Goal: Task Accomplishment & Management: Manage account settings

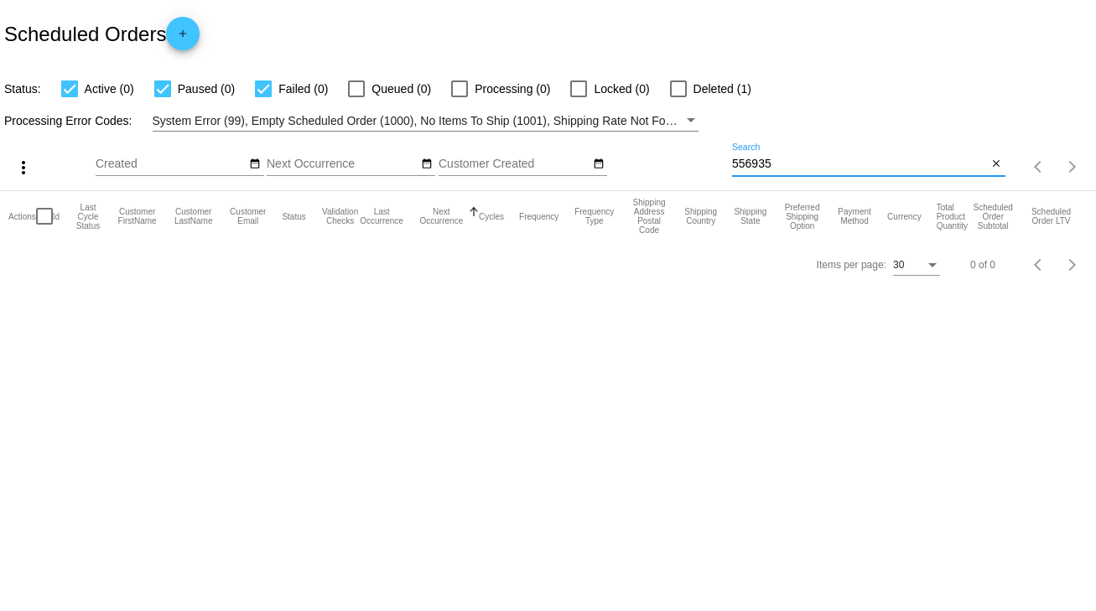
drag, startPoint x: 781, startPoint y: 163, endPoint x: 701, endPoint y: 164, distance: 80.5
click at [701, 164] on div "more_vert Sep Jan Feb Mar [DATE]" at bounding box center [548, 162] width 1096 height 60
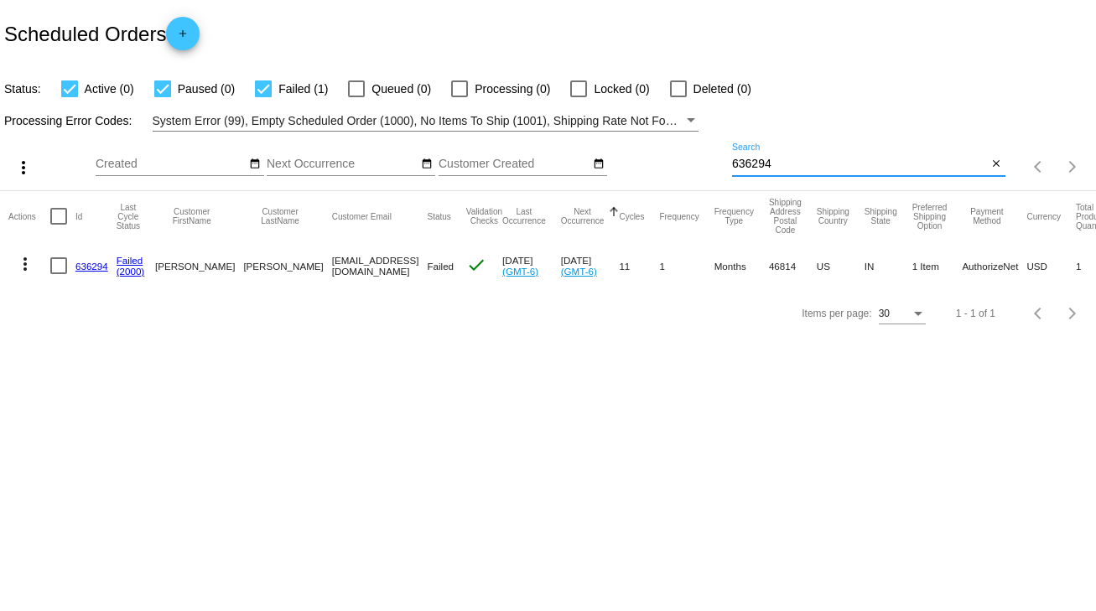
type input "636294"
click at [60, 262] on div at bounding box center [58, 265] width 17 height 17
click at [59, 274] on input "checkbox" at bounding box center [58, 274] width 1 height 1
checkbox input "true"
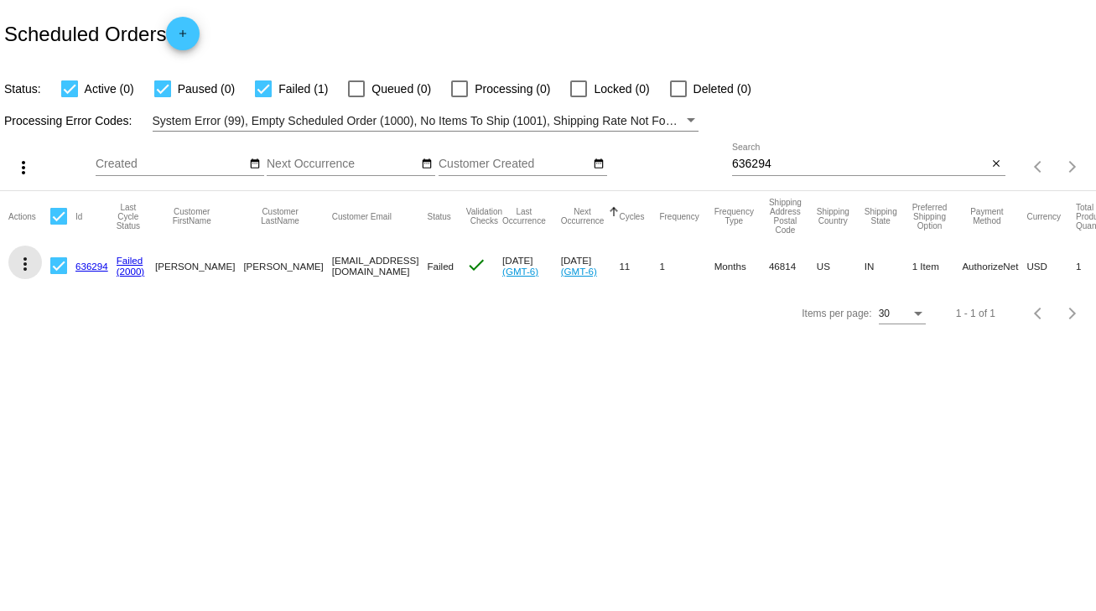
click at [29, 262] on mat-icon "more_vert" at bounding box center [25, 264] width 20 height 20
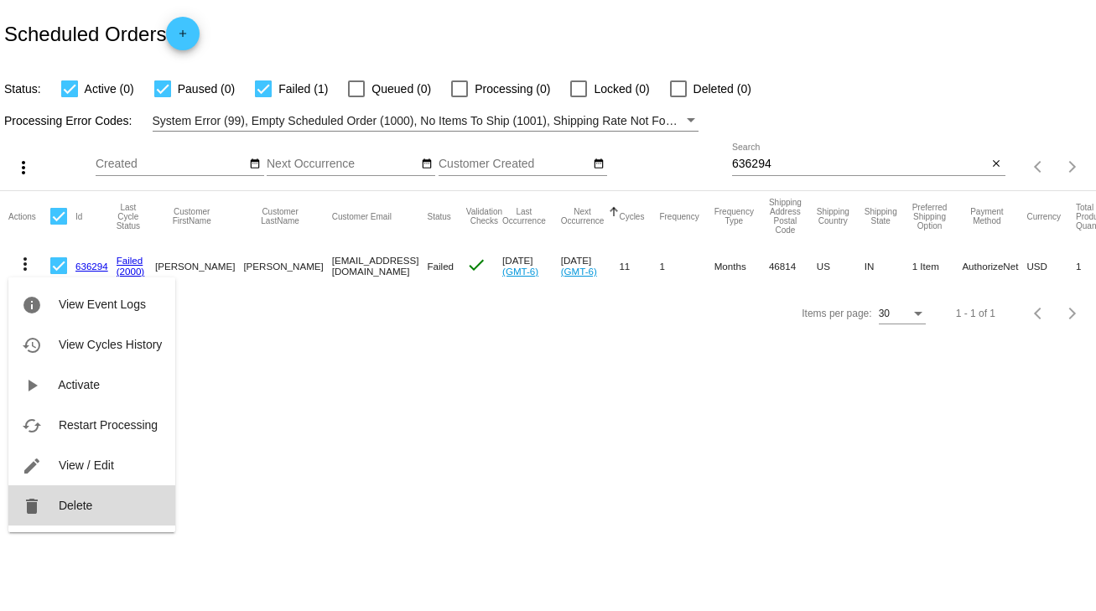
click at [86, 512] on button "delete Delete" at bounding box center [91, 505] width 167 height 40
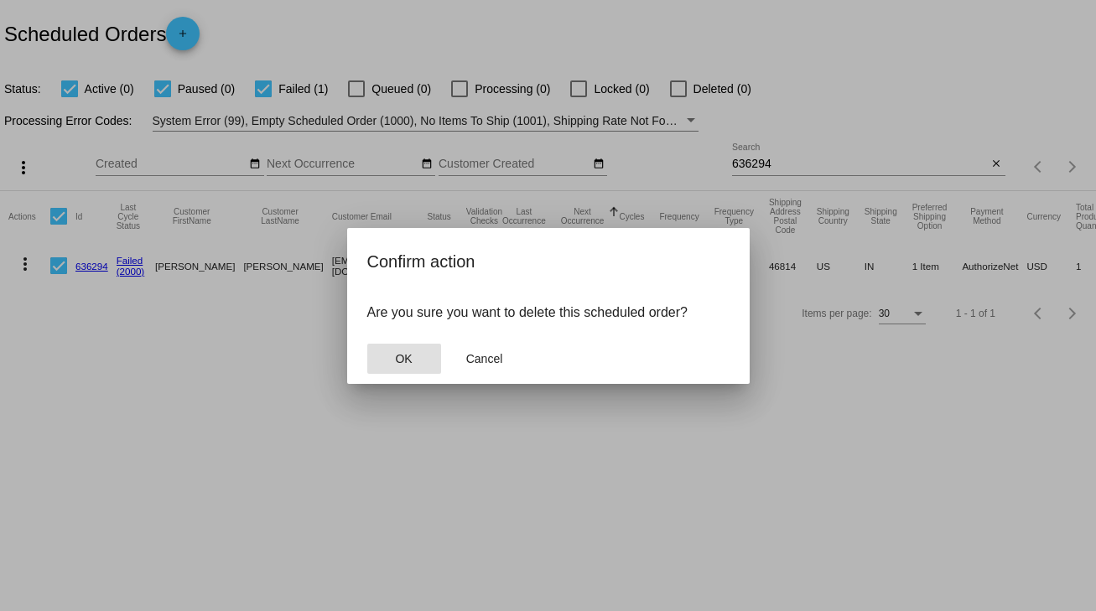
click at [403, 361] on span "OK" at bounding box center [403, 358] width 17 height 13
